Goal: Task Accomplishment & Management: Manage account settings

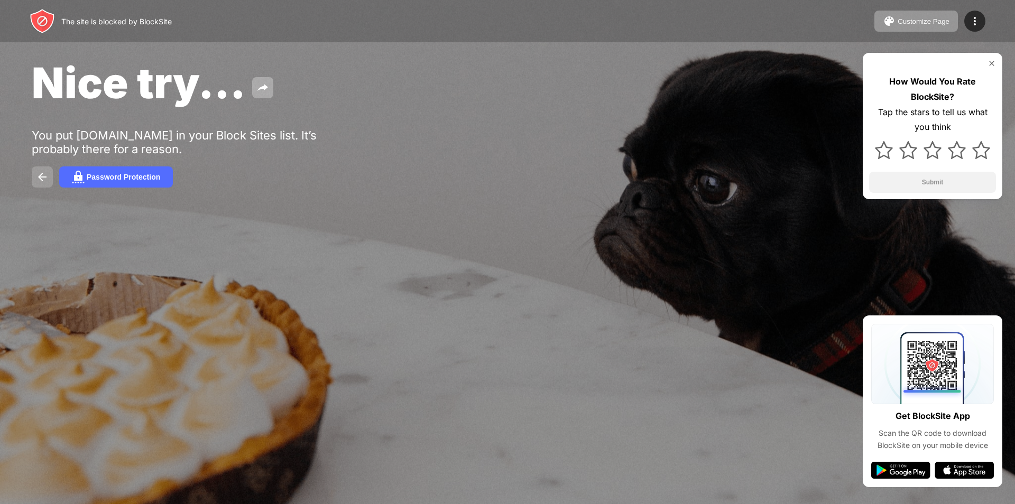
click at [36, 179] on img at bounding box center [42, 177] width 13 height 13
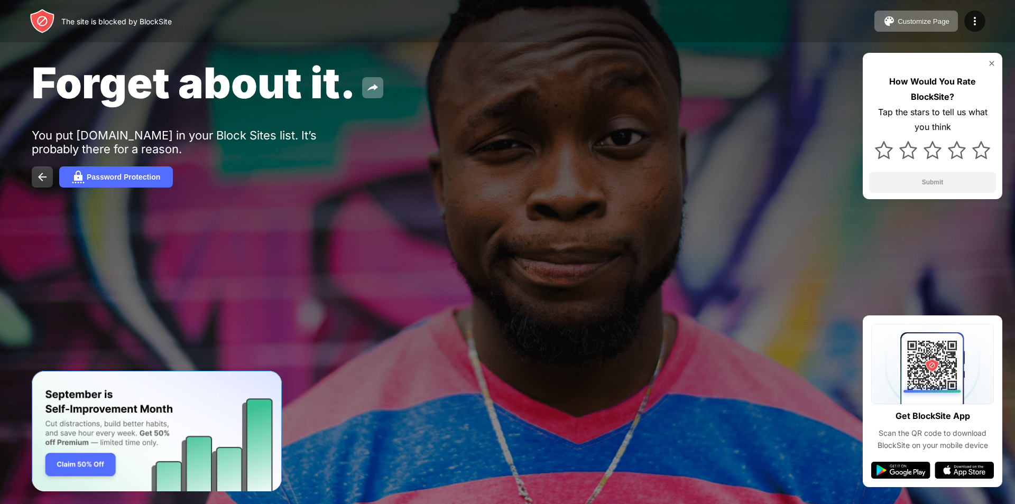
click at [43, 177] on img at bounding box center [42, 177] width 13 height 13
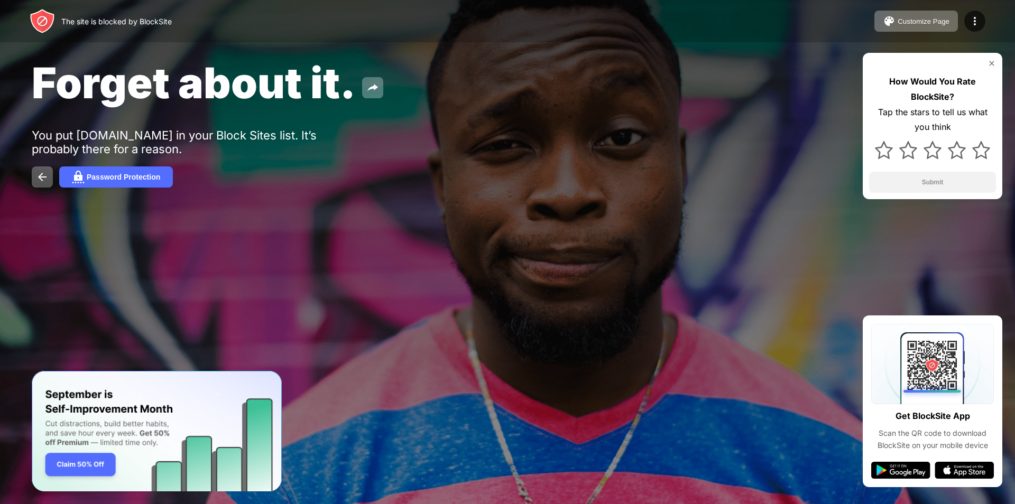
click at [988, 63] on img at bounding box center [991, 63] width 8 height 8
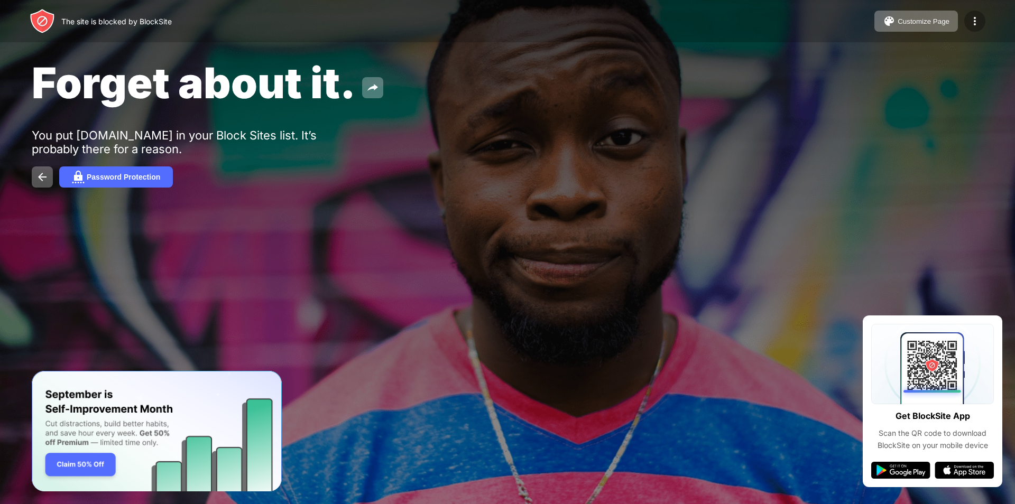
click at [976, 24] on img at bounding box center [974, 21] width 13 height 13
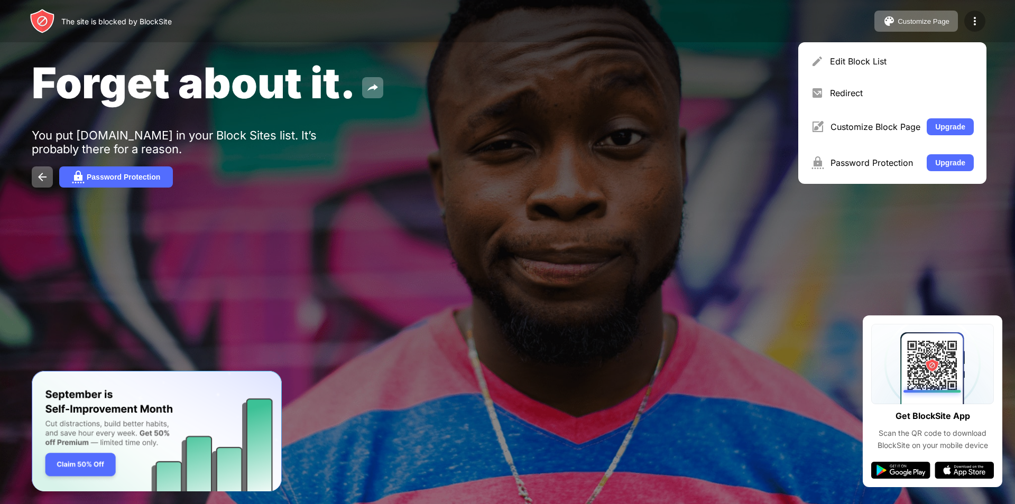
click at [978, 24] on img at bounding box center [974, 21] width 13 height 13
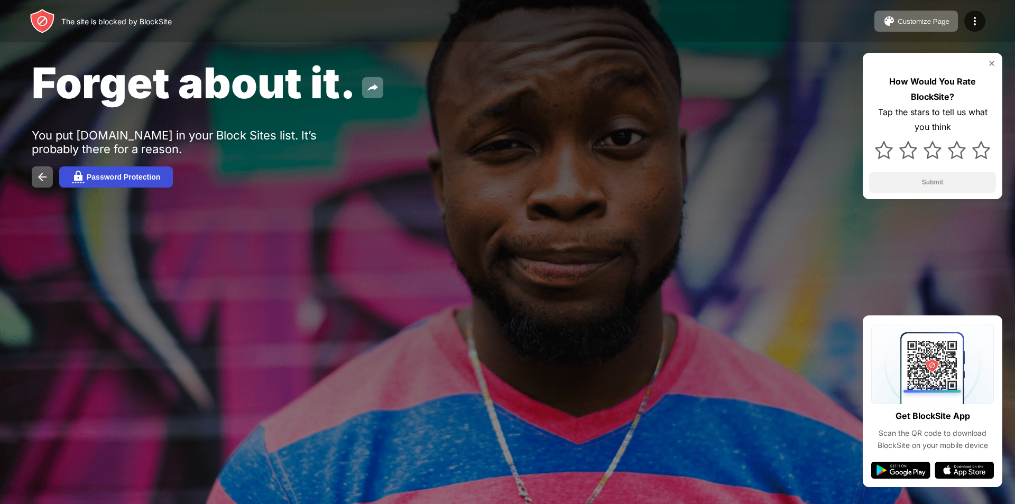
click at [146, 177] on div "Password Protection" at bounding box center [123, 177] width 73 height 8
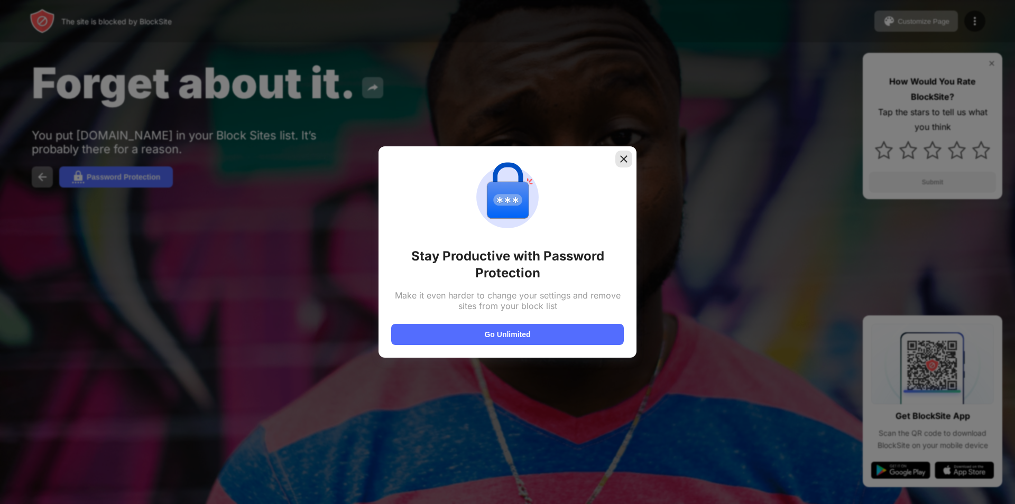
click at [621, 157] on img at bounding box center [623, 159] width 11 height 11
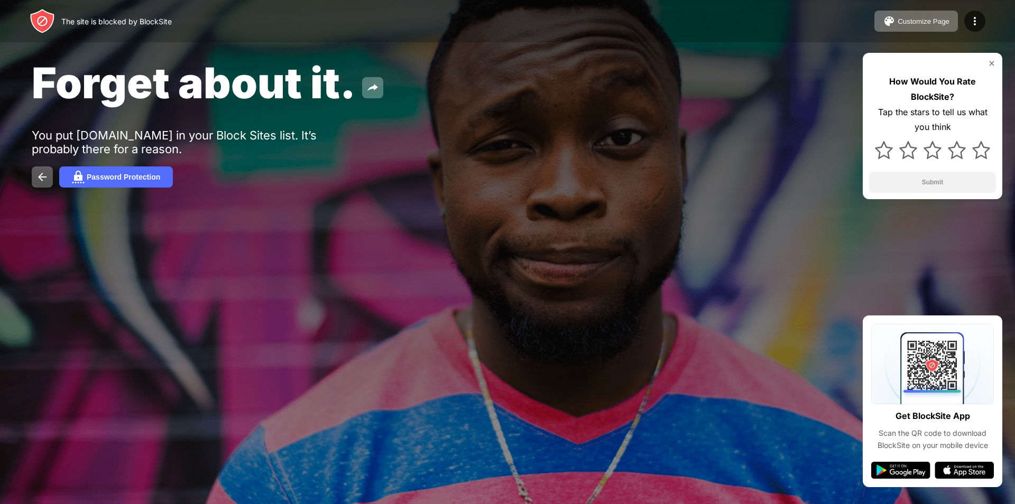
click at [57, 180] on div "Password Protection" at bounding box center [507, 176] width 951 height 21
click at [33, 175] on button at bounding box center [42, 176] width 21 height 21
click at [40, 175] on img at bounding box center [42, 177] width 13 height 13
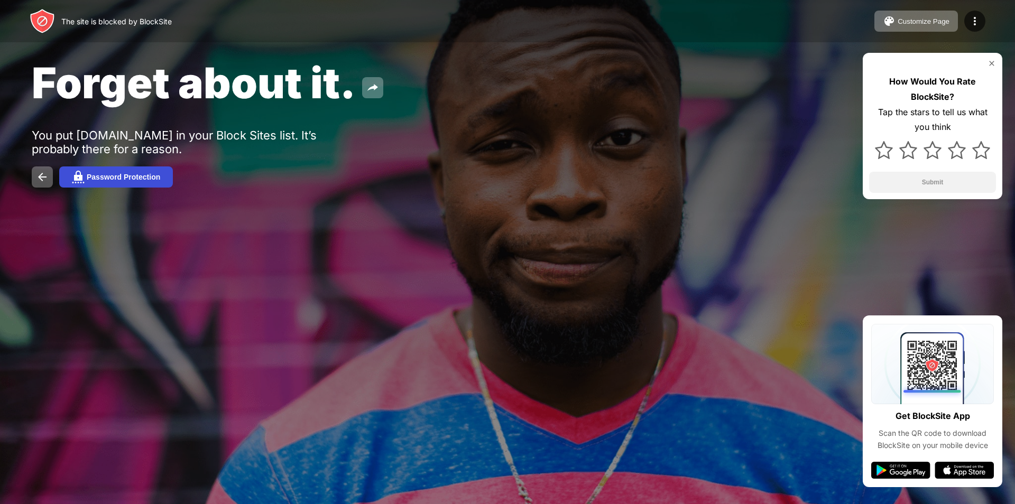
click at [104, 169] on button "Password Protection" at bounding box center [116, 176] width 114 height 21
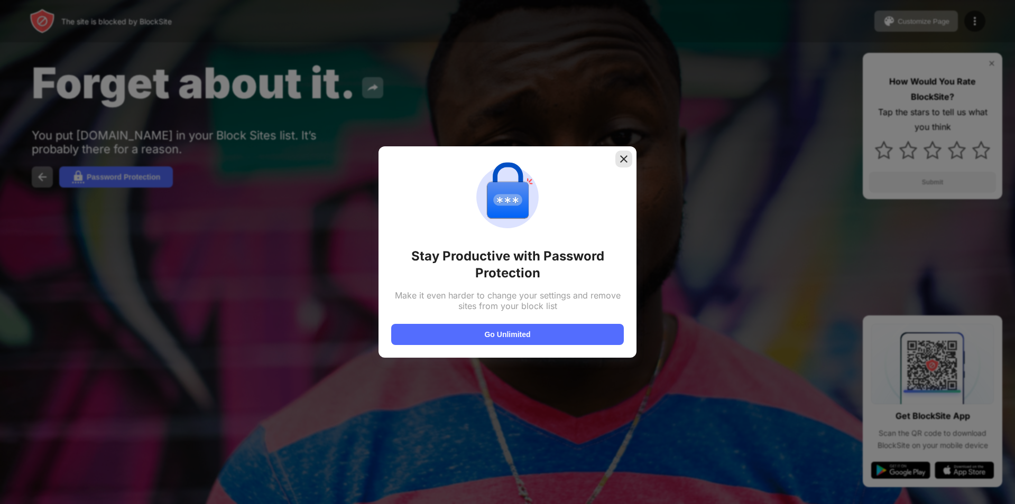
click at [620, 157] on img at bounding box center [623, 159] width 11 height 11
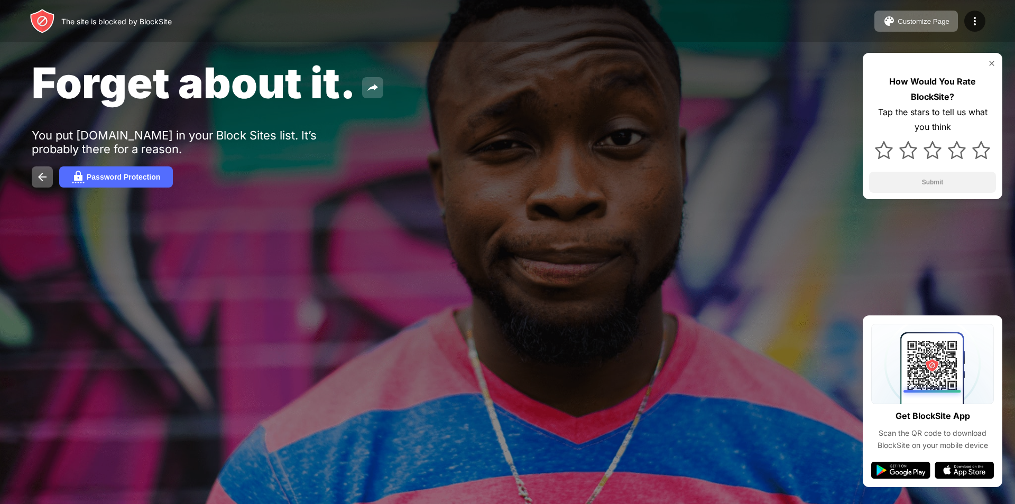
click at [374, 83] on img at bounding box center [372, 87] width 13 height 13
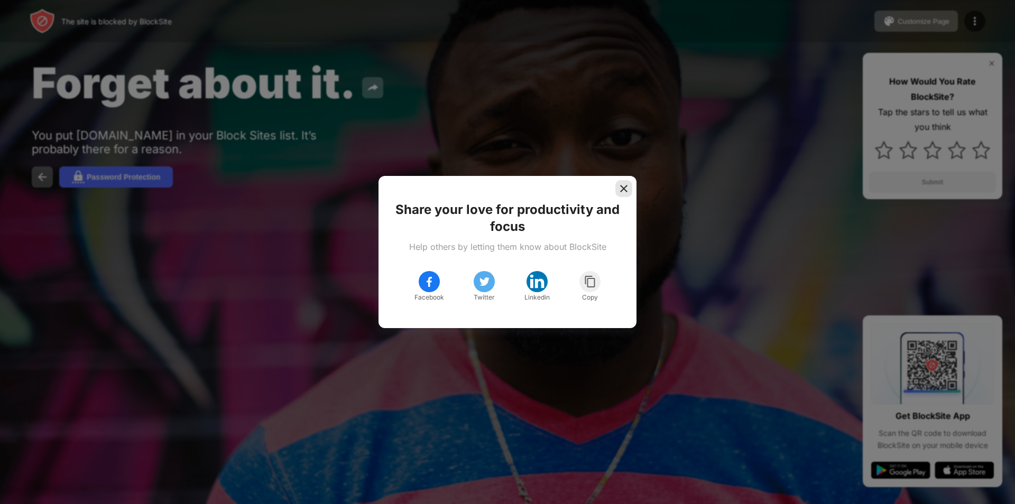
click at [616, 192] on div at bounding box center [623, 188] width 17 height 17
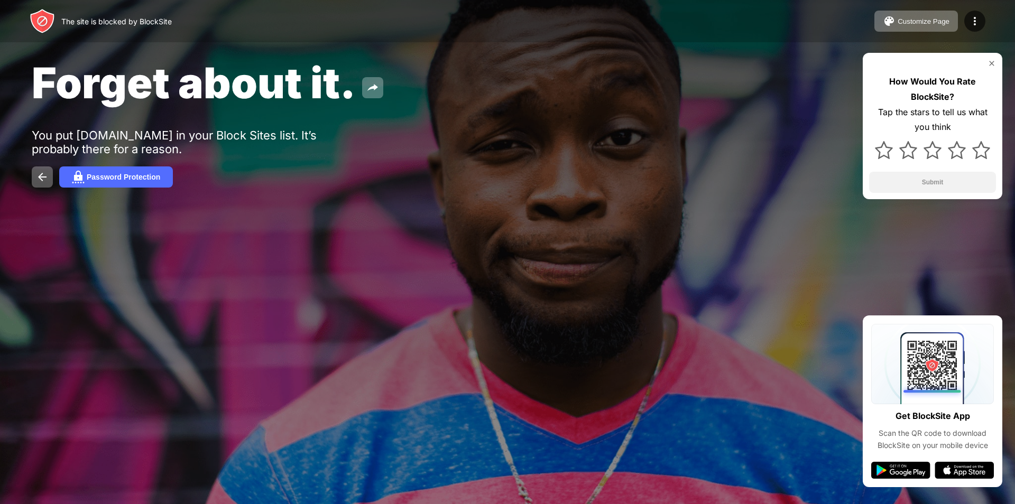
click at [959, 22] on div "Customize Page Edit Block List Redirect Customize Block Page Upgrade Password P…" at bounding box center [929, 21] width 111 height 21
click at [969, 18] on img at bounding box center [974, 21] width 13 height 13
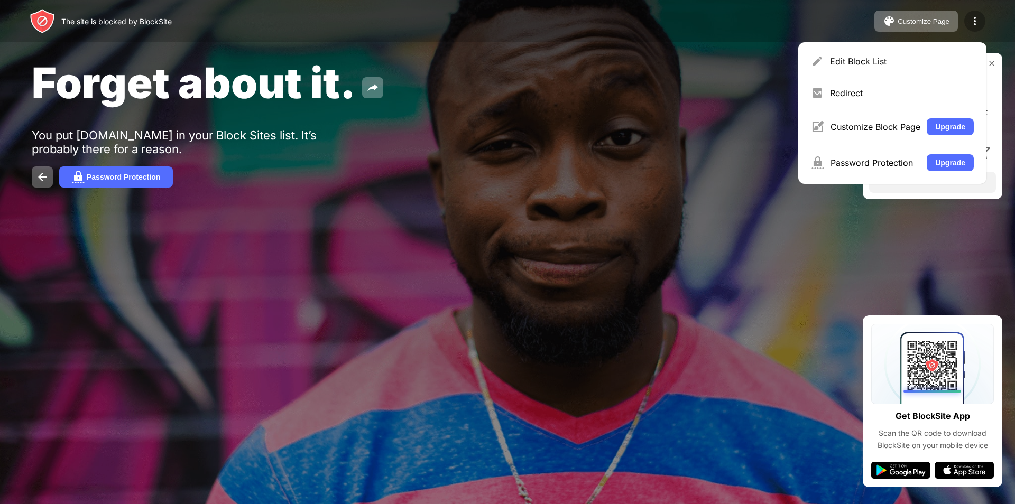
click at [969, 18] on img at bounding box center [974, 21] width 13 height 13
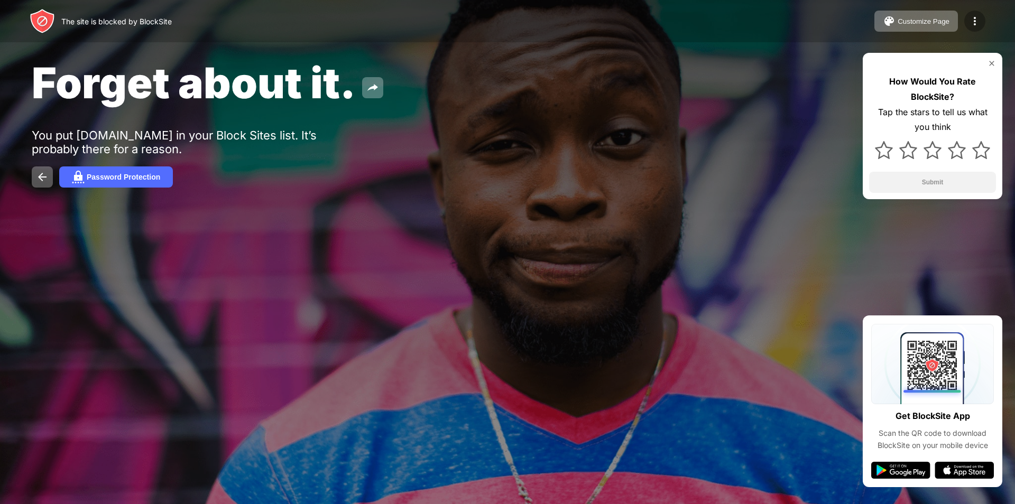
click at [969, 18] on img at bounding box center [974, 21] width 13 height 13
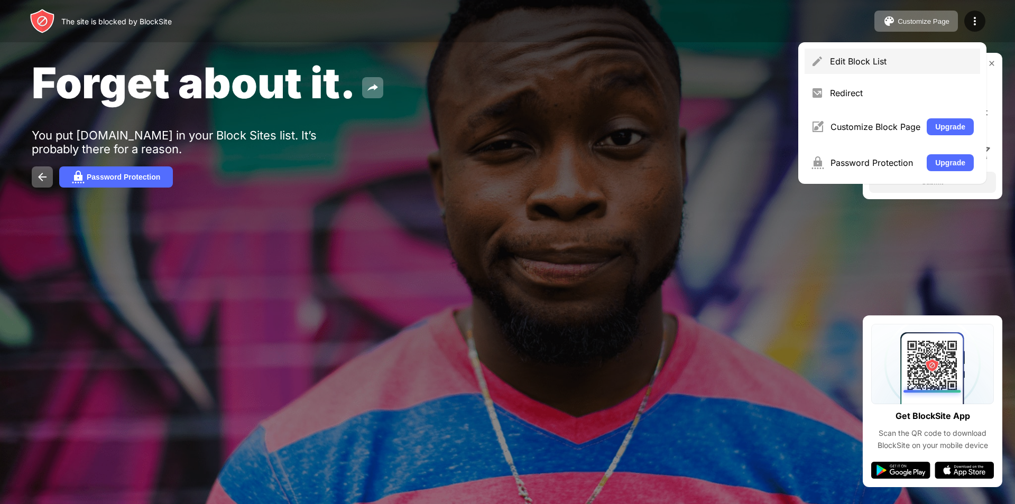
click at [906, 73] on div "Edit Block List" at bounding box center [891, 61] width 175 height 25
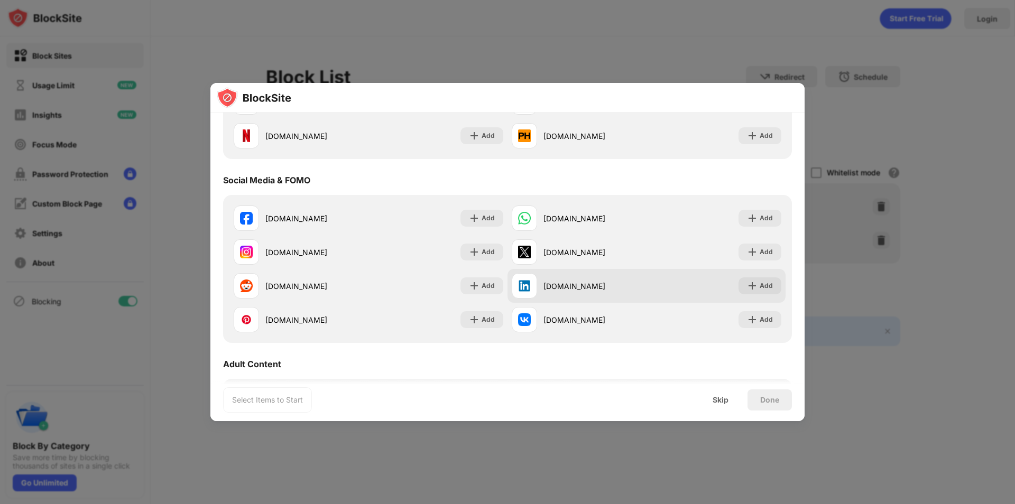
scroll to position [264, 0]
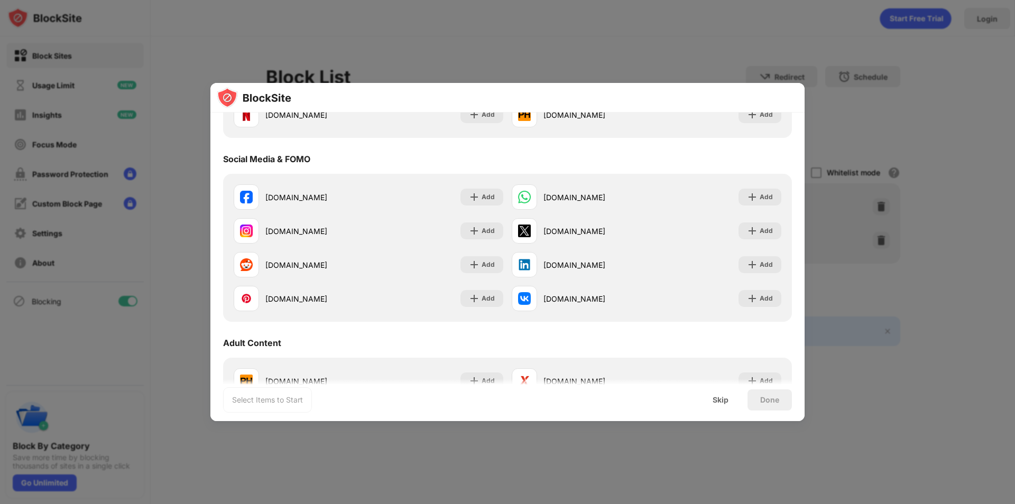
click at [974, 28] on div at bounding box center [507, 252] width 1015 height 504
click at [810, 74] on div at bounding box center [507, 252] width 1015 height 504
click at [726, 397] on div "Skip" at bounding box center [720, 400] width 16 height 8
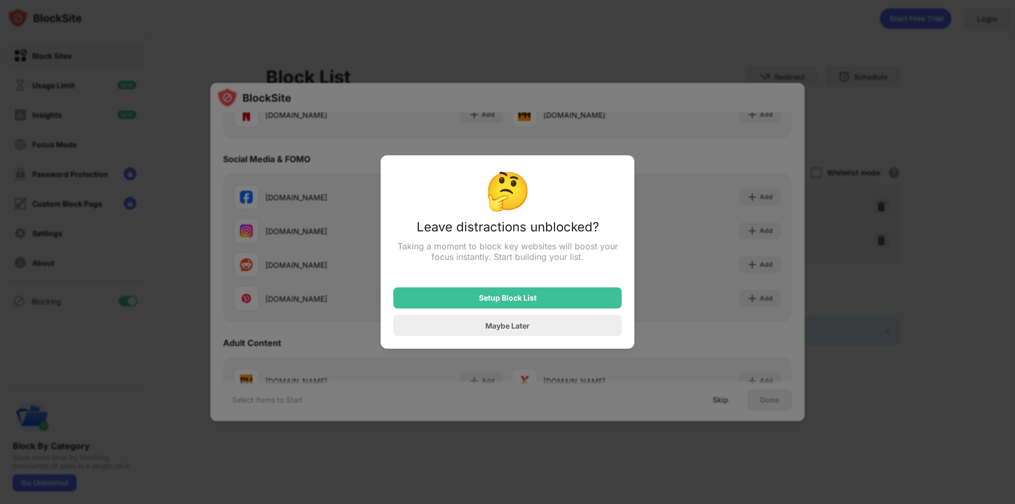
click at [726, 397] on div at bounding box center [507, 252] width 1015 height 504
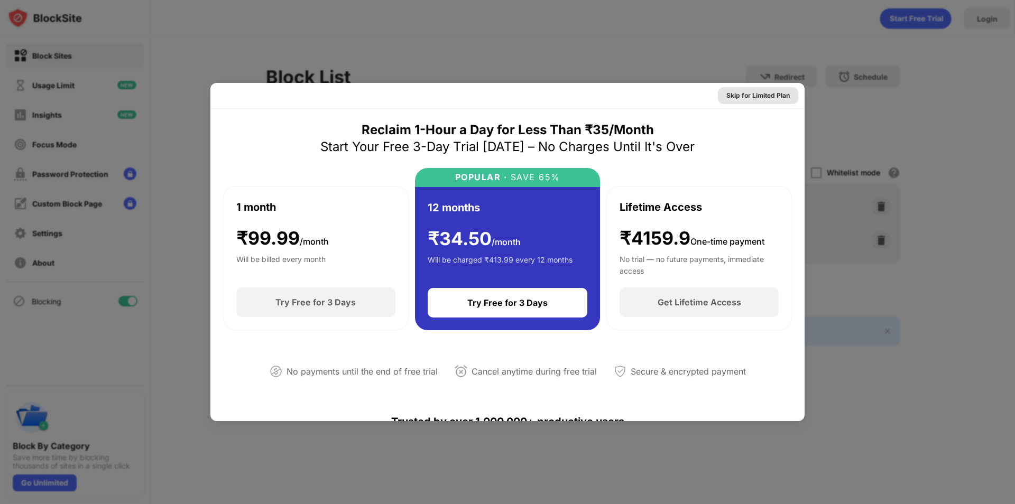
click at [754, 91] on div "Skip for Limited Plan" at bounding box center [757, 95] width 63 height 11
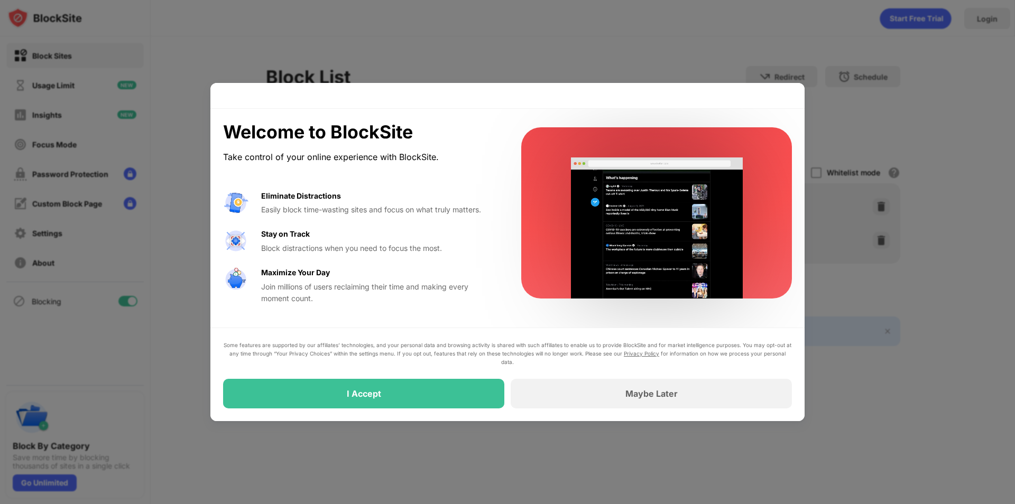
click at [759, 80] on div at bounding box center [507, 252] width 1015 height 504
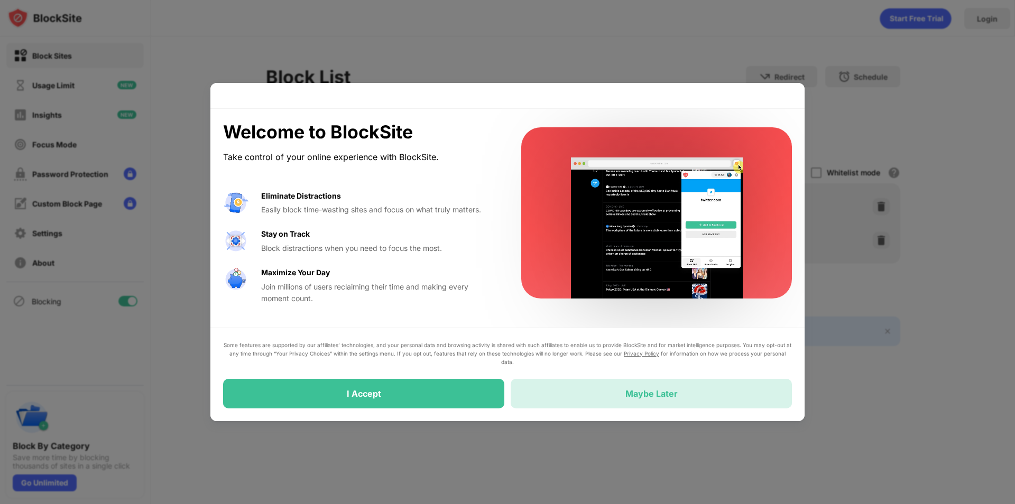
click at [570, 397] on div "Maybe Later" at bounding box center [651, 394] width 281 height 30
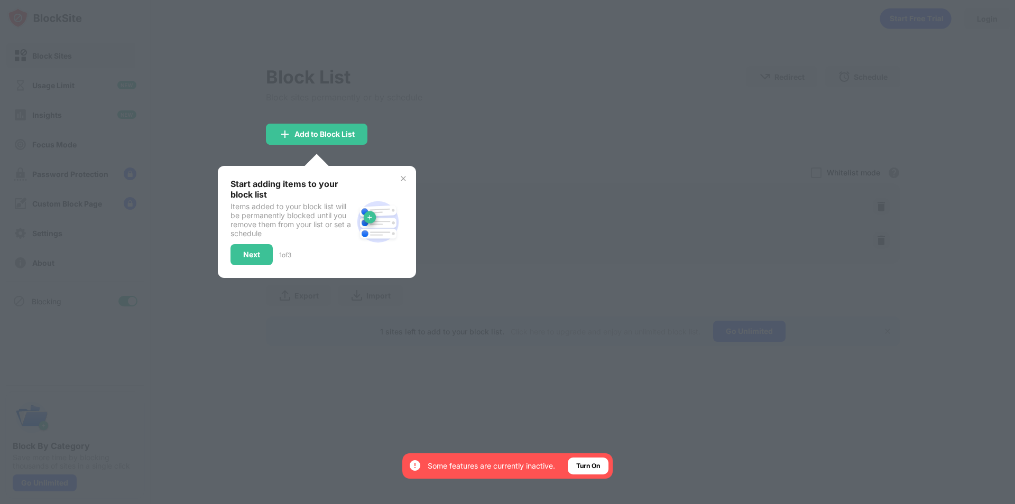
click at [402, 180] on img at bounding box center [403, 178] width 8 height 8
